Goal: Find contact information: Find contact information

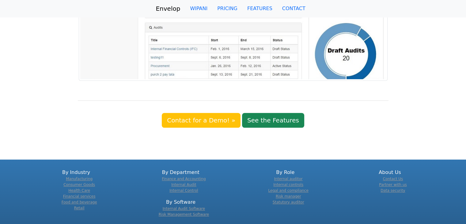
scroll to position [510, 0]
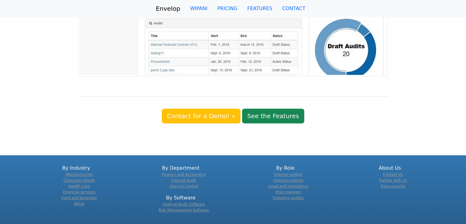
drag, startPoint x: 195, startPoint y: 216, endPoint x: 296, endPoint y: 213, distance: 101.8
drag, startPoint x: 296, startPoint y: 213, endPoint x: 214, endPoint y: 216, distance: 81.9
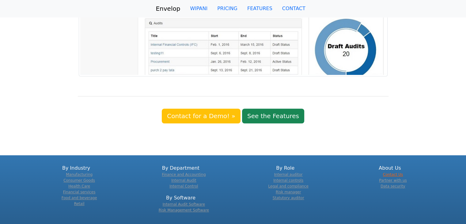
click at [391, 172] on link "Contact Us" at bounding box center [393, 174] width 20 height 4
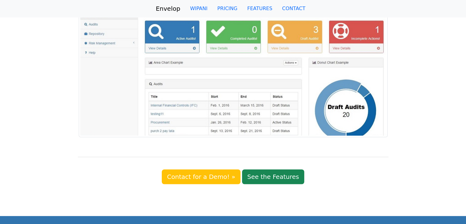
scroll to position [496, 0]
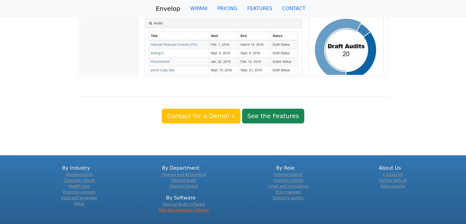
click at [176, 208] on link "Risk Management Software" at bounding box center [184, 210] width 50 height 4
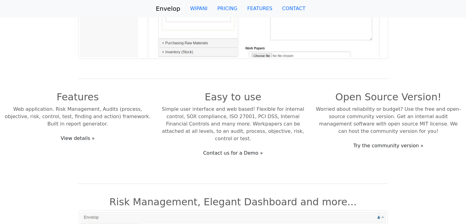
scroll to position [214, 0]
